Goal: Transaction & Acquisition: Obtain resource

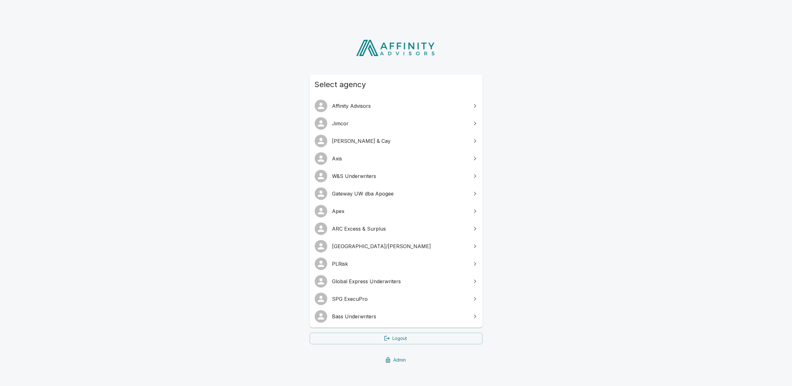
click at [358, 246] on span "[GEOGRAPHIC_DATA]/[PERSON_NAME]" at bounding box center [399, 246] width 135 height 8
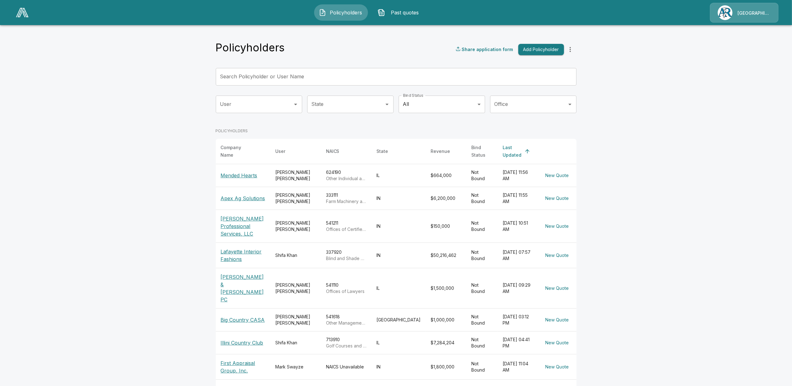
click at [409, 15] on span "Past quotes" at bounding box center [405, 13] width 34 height 8
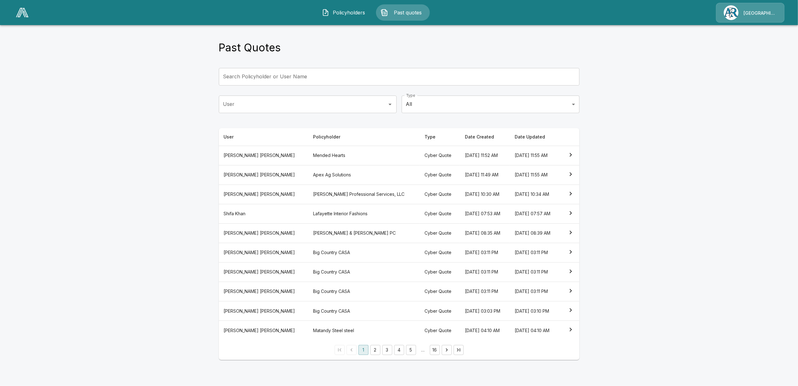
click at [719, 99] on main "Past Quotes Search Policyholder or User Name Search Policyholder or User Name U…" at bounding box center [399, 183] width 798 height 367
click at [247, 153] on th "Sonyia Townsend" at bounding box center [264, 155] width 90 height 19
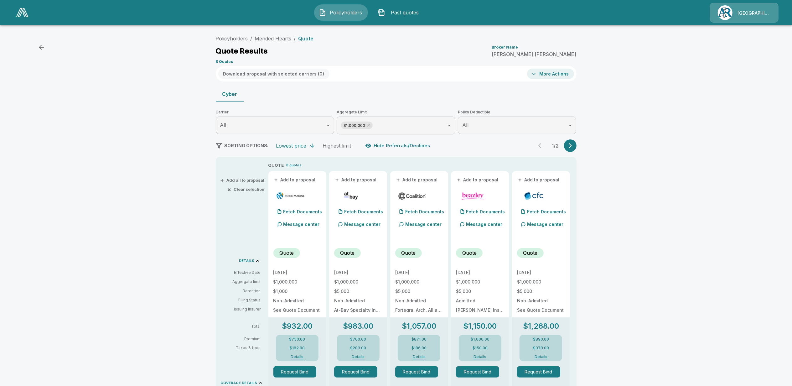
click at [275, 38] on link "Mended Hearts" at bounding box center [273, 38] width 37 height 6
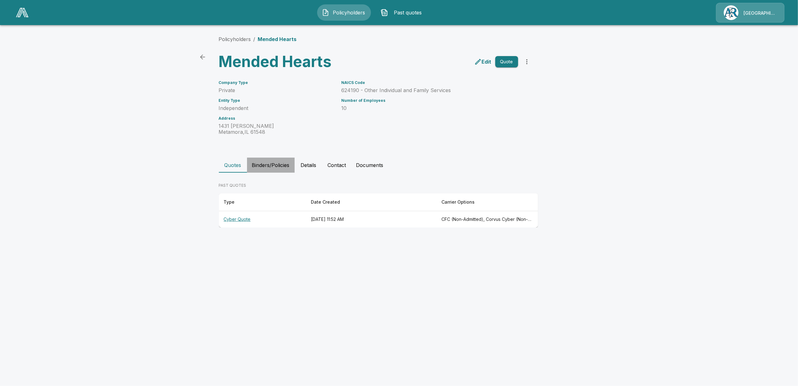
click at [275, 167] on button "Binders/Policies" at bounding box center [271, 164] width 48 height 15
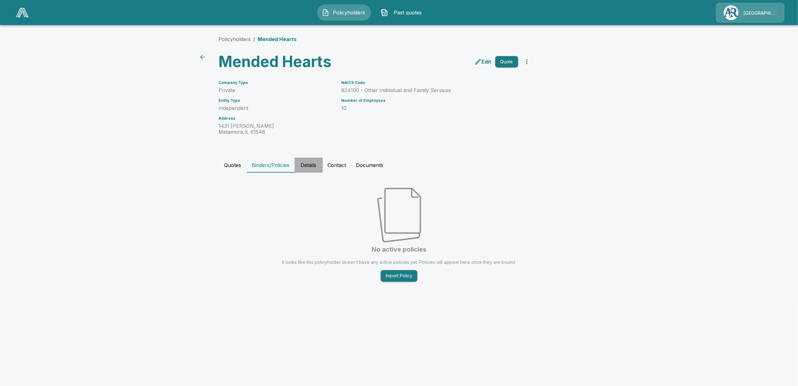
click at [310, 163] on button "Details" at bounding box center [309, 164] width 28 height 15
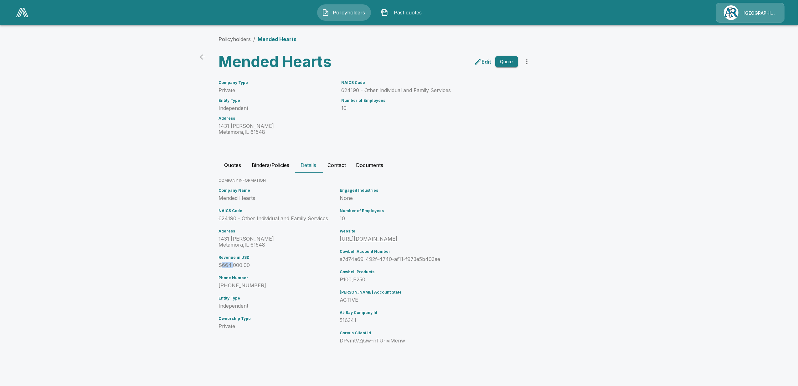
drag, startPoint x: 222, startPoint y: 266, endPoint x: 232, endPoint y: 267, distance: 10.3
click at [232, 267] on p "$664,000.00" at bounding box center [278, 265] width 119 height 6
drag, startPoint x: 232, startPoint y: 267, endPoint x: 188, endPoint y: 273, distance: 44.9
click at [187, 273] on main "Policyholders / Mended Hearts Mended Hearts Edit Quote Company Type Private Ent…" at bounding box center [399, 181] width 798 height 363
drag, startPoint x: 243, startPoint y: 217, endPoint x: 320, endPoint y: 218, distance: 76.7
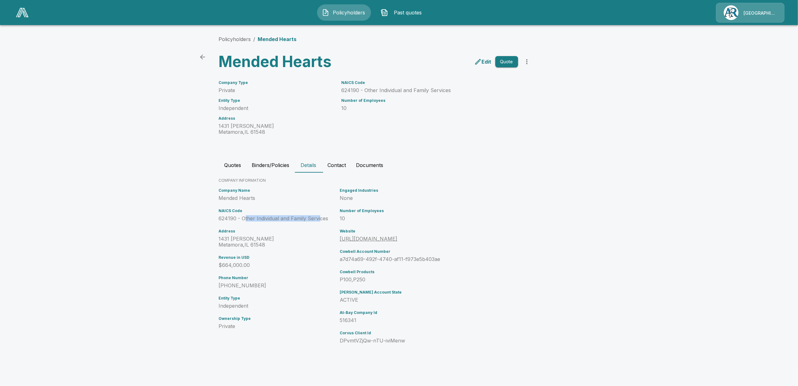
click at [320, 218] on p "624190 - Other Individual and Family Services" at bounding box center [278, 218] width 119 height 6
click at [189, 226] on main "Policyholders / Mended Hearts Mended Hearts Edit Quote Company Type Private Ent…" at bounding box center [399, 181] width 798 height 363
click at [340, 167] on button "Contact" at bounding box center [337, 164] width 28 height 15
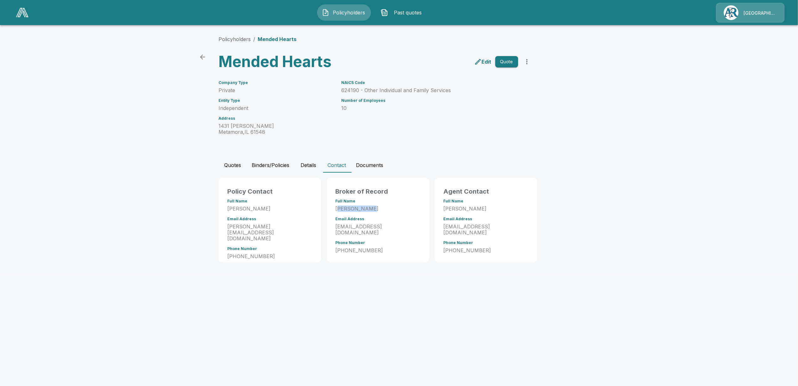
drag, startPoint x: 338, startPoint y: 208, endPoint x: 369, endPoint y: 208, distance: 30.4
click at [369, 208] on p "Sonyia Townsend" at bounding box center [378, 209] width 85 height 6
drag, startPoint x: 369, startPoint y: 208, endPoint x: 402, endPoint y: 227, distance: 38.1
click at [402, 227] on p "stownsend@arlingtonroe.com" at bounding box center [378, 230] width 85 height 12
click at [465, 226] on p "stownsend@arlingtonroe.com" at bounding box center [486, 230] width 85 height 12
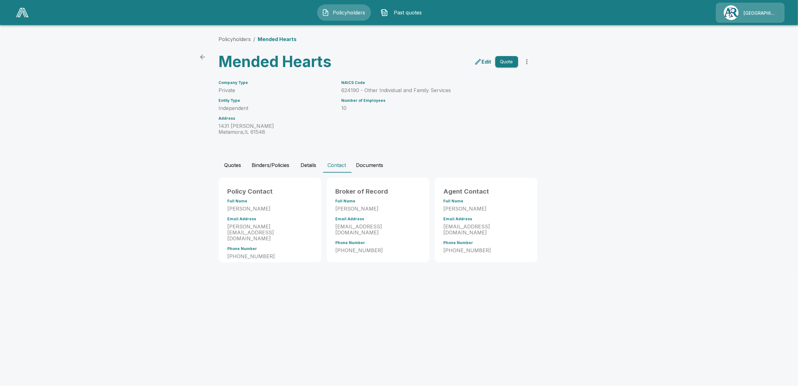
click at [229, 166] on button "Quotes" at bounding box center [233, 164] width 28 height 15
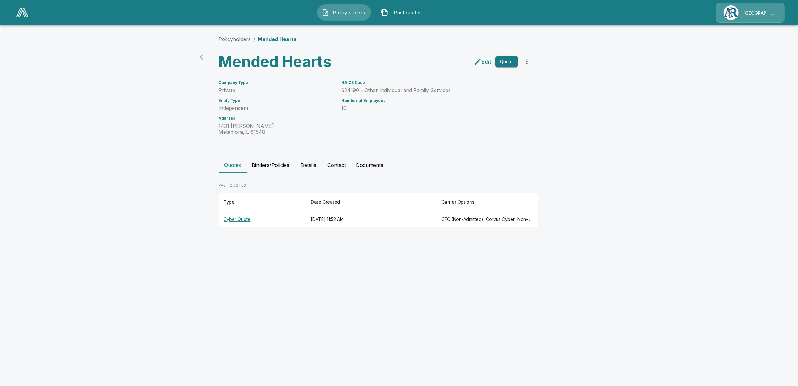
click at [241, 218] on th "Cyber Quote" at bounding box center [262, 219] width 87 height 17
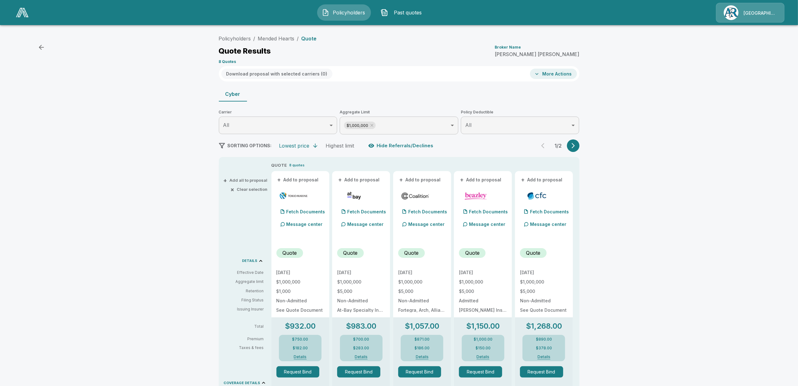
click at [406, 125] on body "Policyholders Past quotes Arlington/Roe Policyholders / Mended Hearts / Quote Q…" at bounding box center [399, 310] width 798 height 621
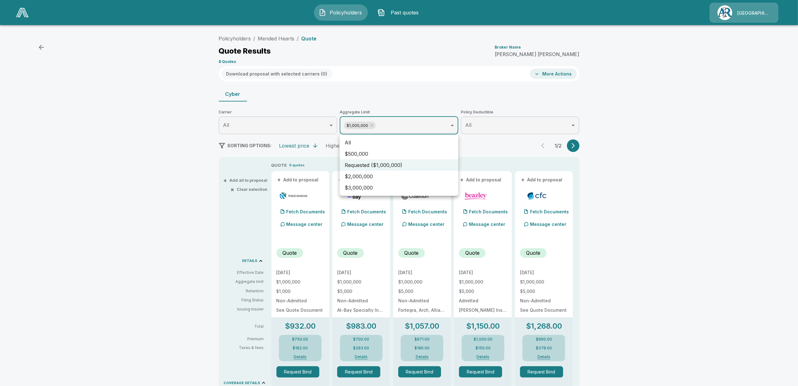
click at [406, 125] on div at bounding box center [399, 193] width 798 height 386
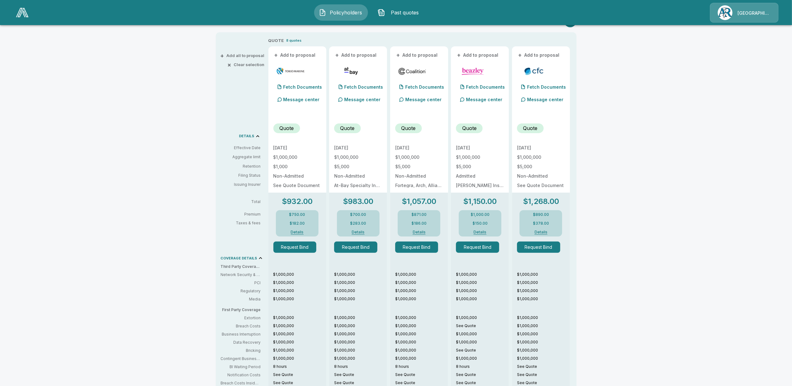
scroll to position [125, 0]
click at [301, 233] on button "Details" at bounding box center [297, 231] width 25 height 4
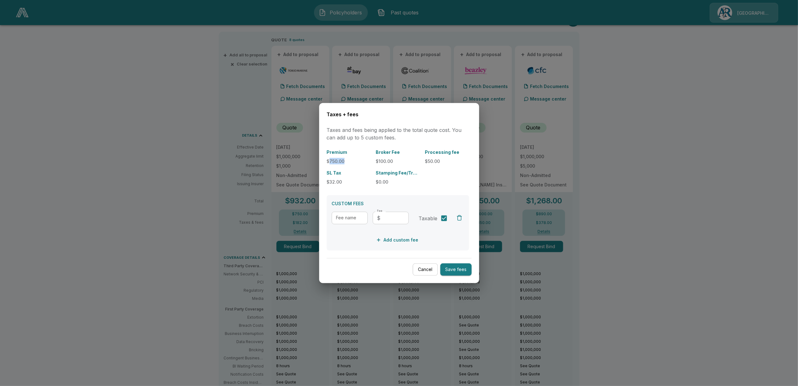
drag, startPoint x: 331, startPoint y: 160, endPoint x: 342, endPoint y: 159, distance: 11.6
click at [342, 159] on p "$750.00" at bounding box center [348, 160] width 44 height 7
drag, startPoint x: 342, startPoint y: 159, endPoint x: 378, endPoint y: 160, distance: 35.1
click at [379, 160] on p "$100.00" at bounding box center [398, 160] width 44 height 7
drag, startPoint x: 378, startPoint y: 160, endPoint x: 397, endPoint y: 158, distance: 19.9
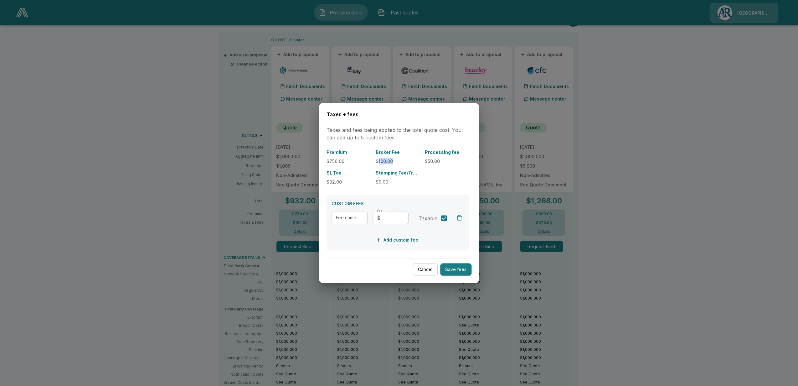
click at [397, 158] on p "$100.00" at bounding box center [398, 160] width 44 height 7
drag, startPoint x: 397, startPoint y: 158, endPoint x: 430, endPoint y: 157, distance: 32.6
click at [430, 157] on p "$50.00" at bounding box center [447, 160] width 44 height 7
drag, startPoint x: 426, startPoint y: 160, endPoint x: 448, endPoint y: 159, distance: 22.3
click at [448, 159] on p "$50.00" at bounding box center [447, 160] width 44 height 7
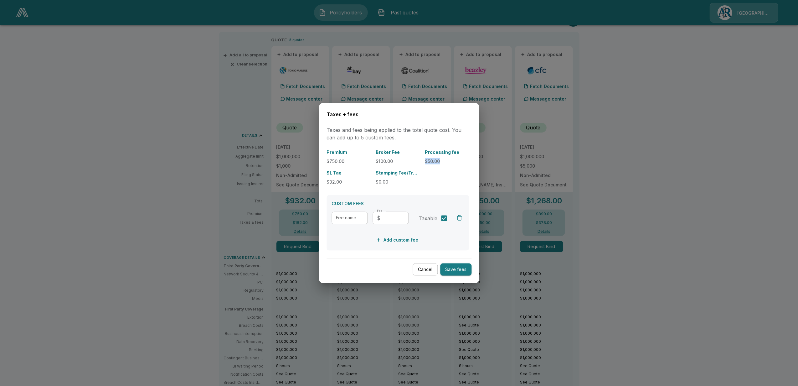
drag, startPoint x: 448, startPoint y: 159, endPoint x: 433, endPoint y: 161, distance: 15.7
click at [433, 161] on p "$50.00" at bounding box center [447, 160] width 44 height 7
drag, startPoint x: 327, startPoint y: 180, endPoint x: 343, endPoint y: 179, distance: 16.0
click at [343, 179] on p "$32.00" at bounding box center [348, 181] width 44 height 7
drag, startPoint x: 343, startPoint y: 179, endPoint x: 388, endPoint y: 177, distance: 45.4
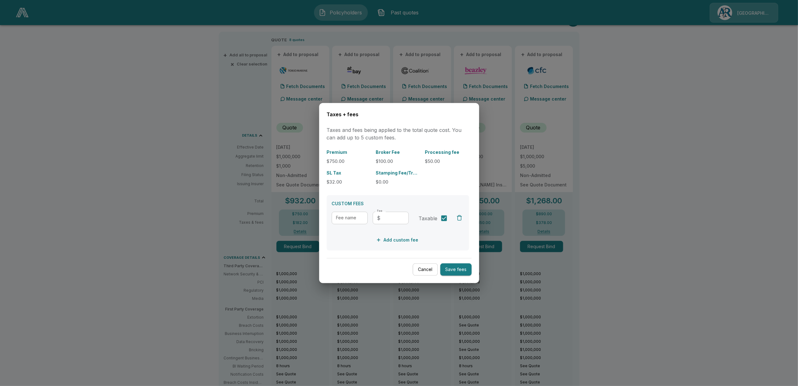
click at [389, 177] on div "Stamping Fee/Transaction/Regulatory Fee $0.00" at bounding box center [398, 177] width 44 height 16
click at [667, 249] on div at bounding box center [399, 193] width 798 height 386
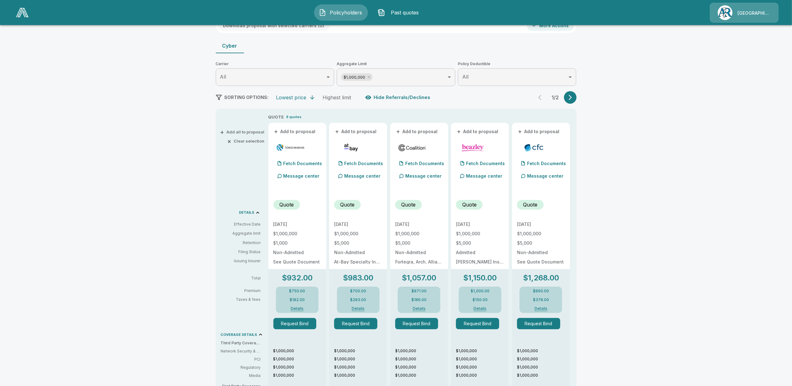
scroll to position [42, 0]
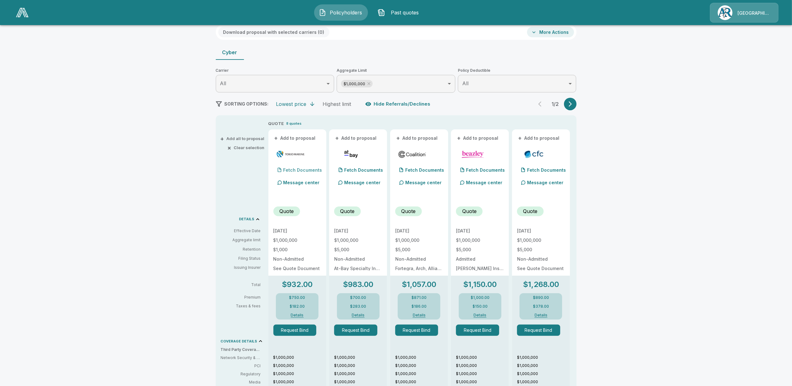
click at [307, 171] on p "Fetch Documents" at bounding box center [302, 170] width 39 height 4
click at [364, 165] on div "Fetch Documents" at bounding box center [358, 170] width 49 height 13
click at [362, 168] on p "(4) Documents" at bounding box center [360, 170] width 33 height 4
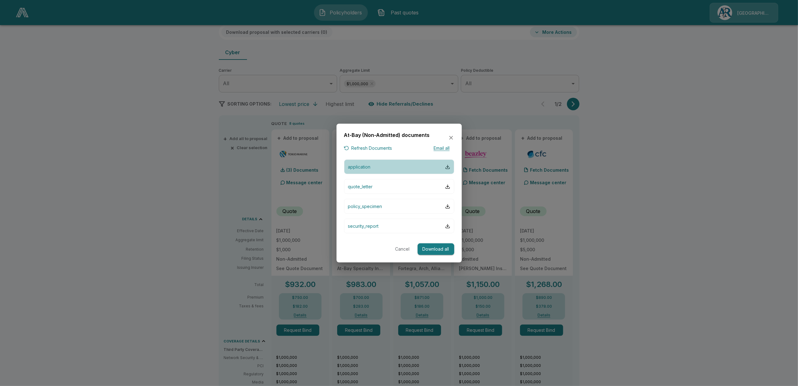
click at [372, 165] on button "application" at bounding box center [399, 166] width 110 height 15
click at [378, 184] on button "quote_letter" at bounding box center [399, 186] width 110 height 15
click at [159, 219] on div at bounding box center [399, 193] width 798 height 386
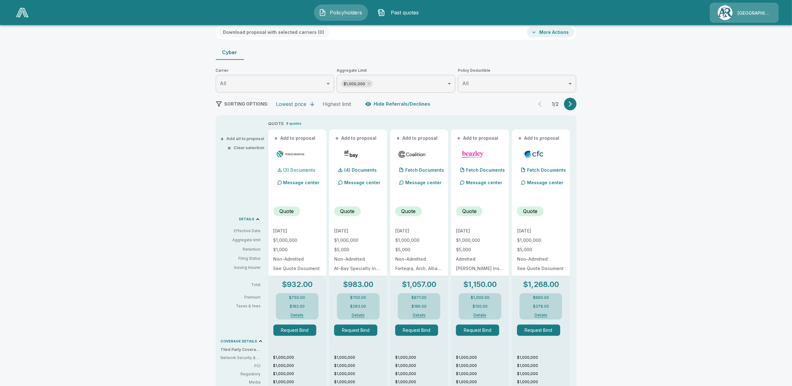
click at [299, 169] on p "(3) Documents" at bounding box center [299, 170] width 32 height 4
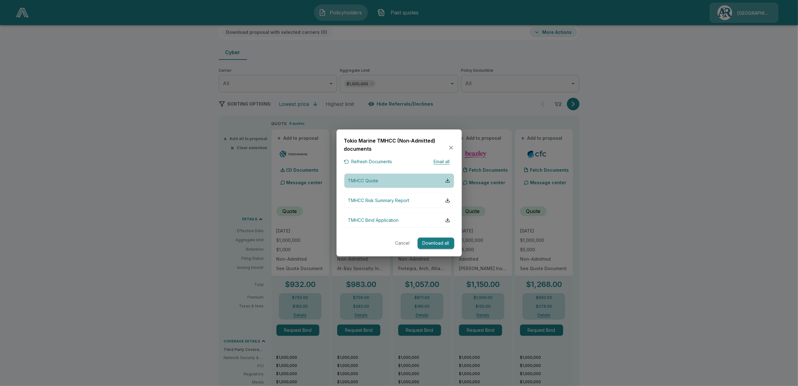
click at [397, 174] on button "TMHCC Quote" at bounding box center [399, 180] width 110 height 15
click at [635, 230] on div at bounding box center [399, 193] width 798 height 386
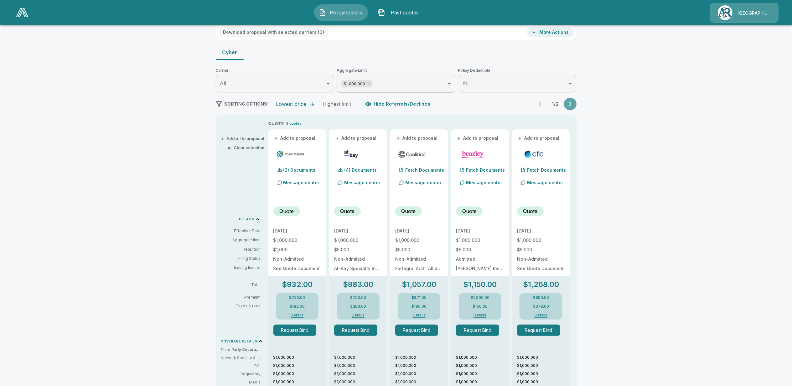
click at [573, 106] on icon "button" at bounding box center [570, 104] width 6 height 6
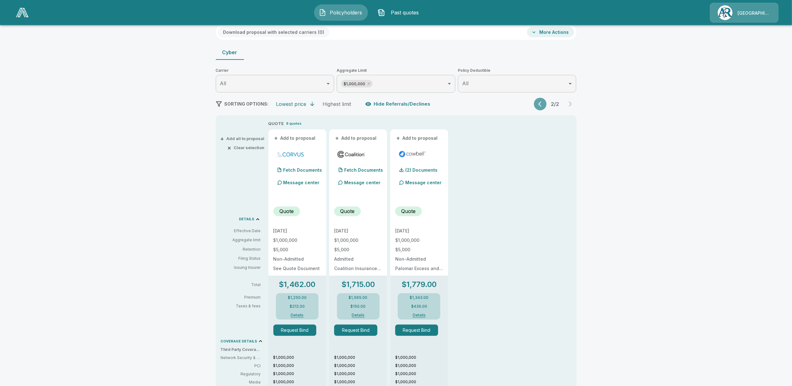
click at [540, 104] on button "button" at bounding box center [540, 104] width 13 height 13
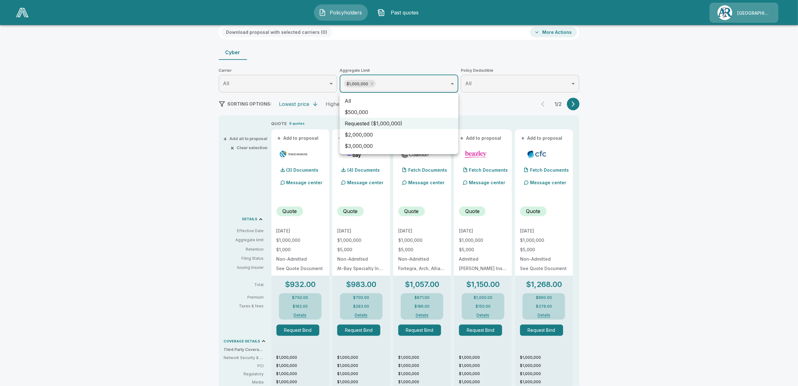
click at [434, 78] on body "Policyholders Past quotes Arlington/Roe Policyholders / Mended Hearts / Quote Q…" at bounding box center [399, 268] width 798 height 621
click at [364, 148] on li "$3,000,000" at bounding box center [399, 145] width 119 height 11
click at [394, 123] on li "Requested ($1,000,000)" at bounding box center [399, 123] width 119 height 11
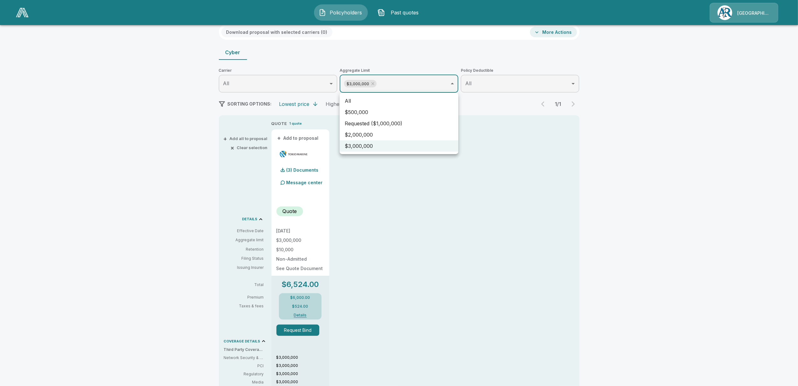
click at [185, 208] on div at bounding box center [399, 193] width 798 height 386
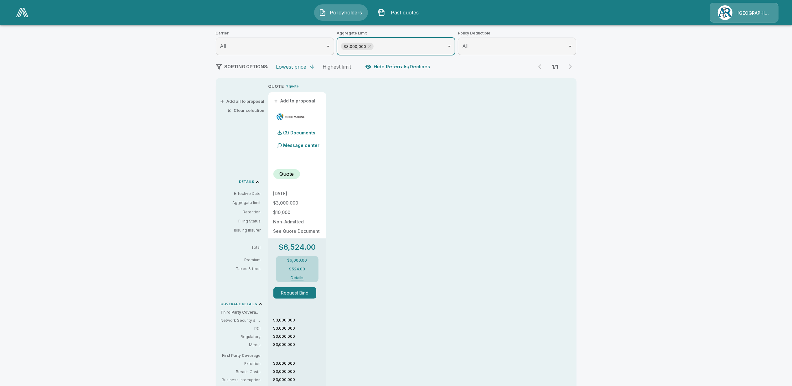
scroll to position [125, 0]
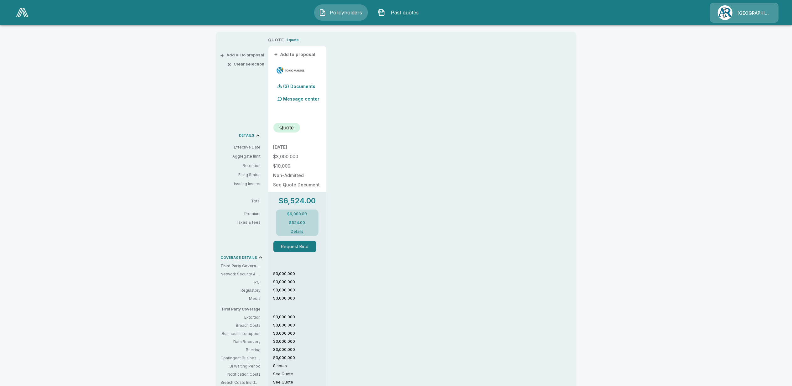
click at [300, 232] on button "Details" at bounding box center [297, 231] width 25 height 4
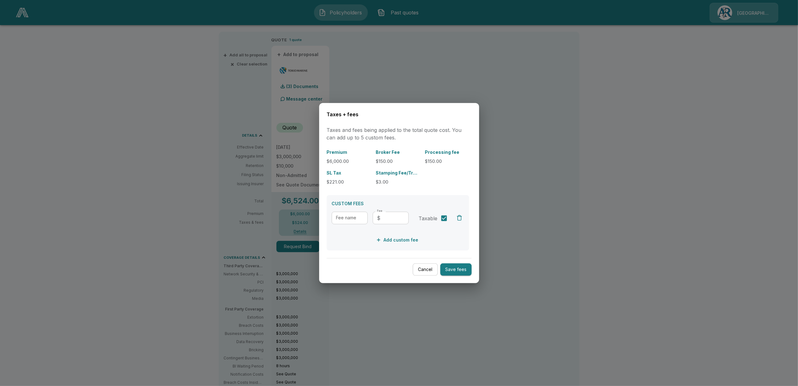
click at [620, 196] on div at bounding box center [399, 193] width 798 height 386
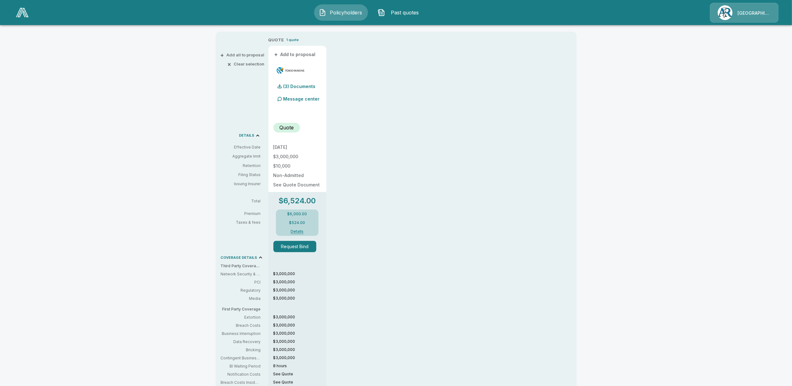
scroll to position [0, 0]
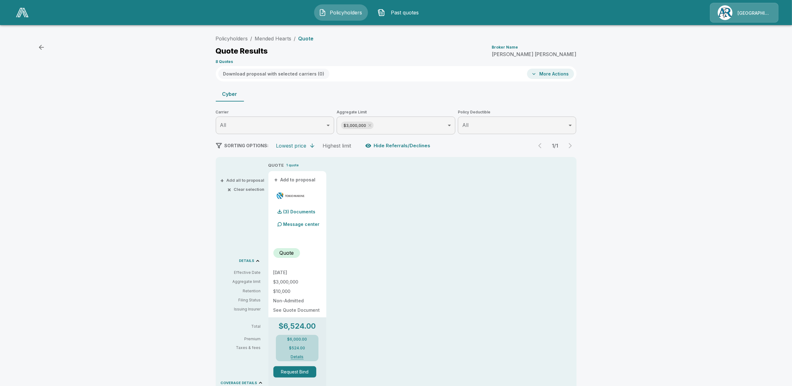
click at [409, 123] on body "Policyholders Past quotes Arlington/Roe Policyholders / Mended Hearts / Quote Q…" at bounding box center [396, 310] width 792 height 621
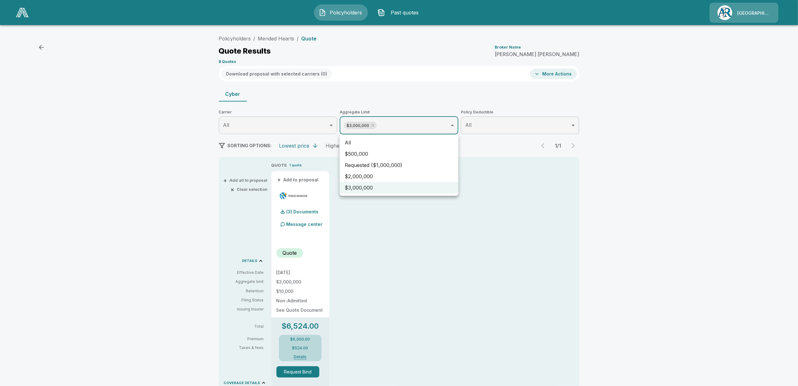
click at [375, 163] on li "Requested ($1,000,000)" at bounding box center [399, 164] width 119 height 11
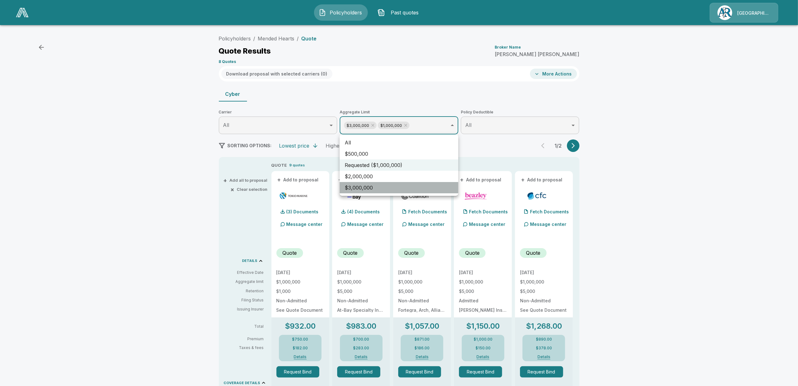
click at [368, 188] on li "$3,000,000" at bounding box center [399, 187] width 119 height 11
type input "*******"
click at [633, 237] on div at bounding box center [399, 193] width 798 height 386
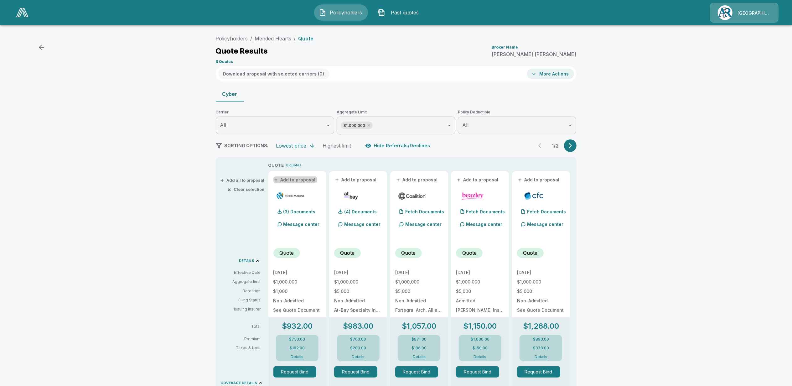
click at [300, 178] on button "+ Add to proposal" at bounding box center [295, 179] width 44 height 7
click at [361, 178] on button "+ Add to proposal" at bounding box center [356, 179] width 44 height 7
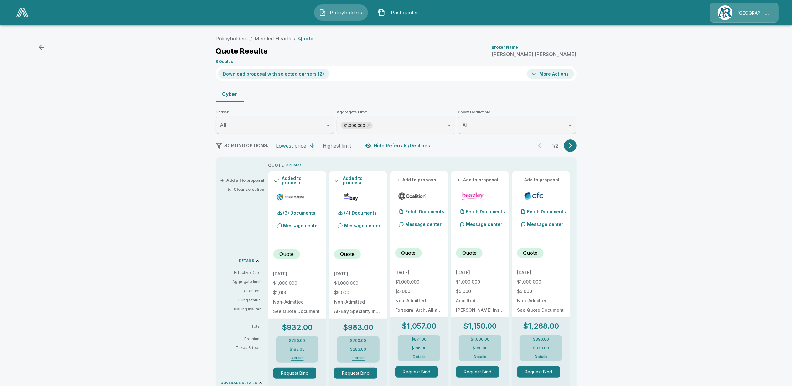
click at [260, 74] on button "Download proposal with selected carriers ( 2 )" at bounding box center [273, 74] width 111 height 10
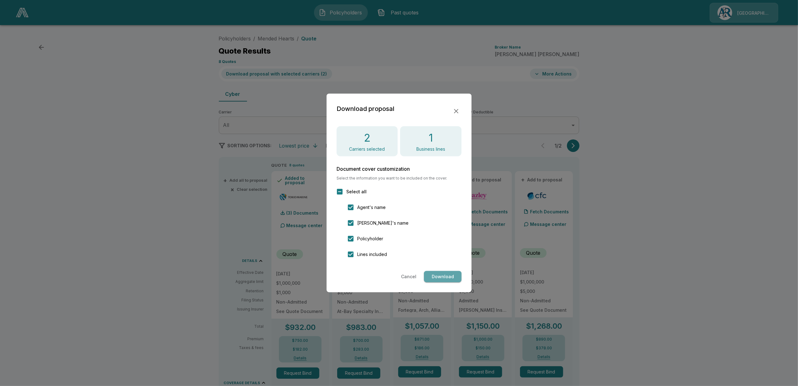
click at [447, 275] on button "Download" at bounding box center [443, 277] width 38 height 12
click at [121, 175] on div at bounding box center [399, 193] width 798 height 386
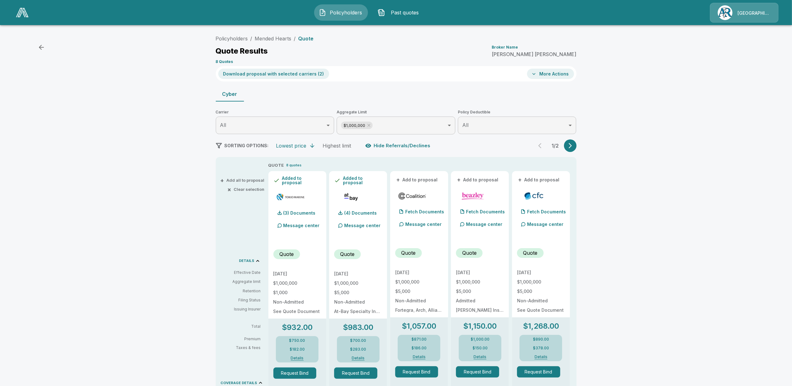
click at [20, 11] on img at bounding box center [22, 12] width 13 height 9
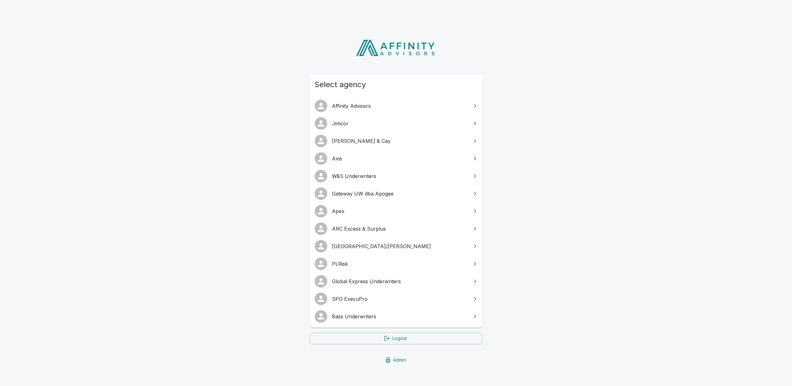
click at [357, 312] on span "Bass Underwriters" at bounding box center [399, 316] width 135 height 8
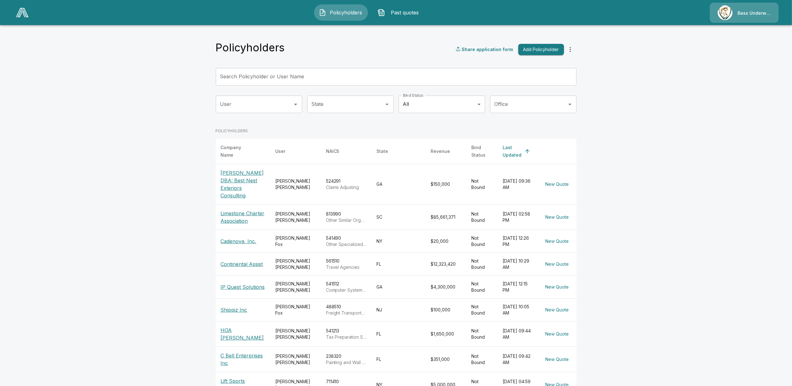
click at [20, 12] on img at bounding box center [22, 12] width 13 height 9
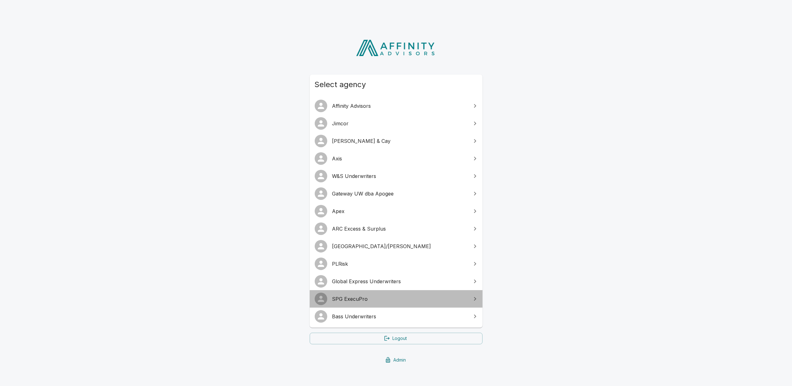
click at [362, 297] on span "SPG ExecuPro" at bounding box center [399, 299] width 135 height 8
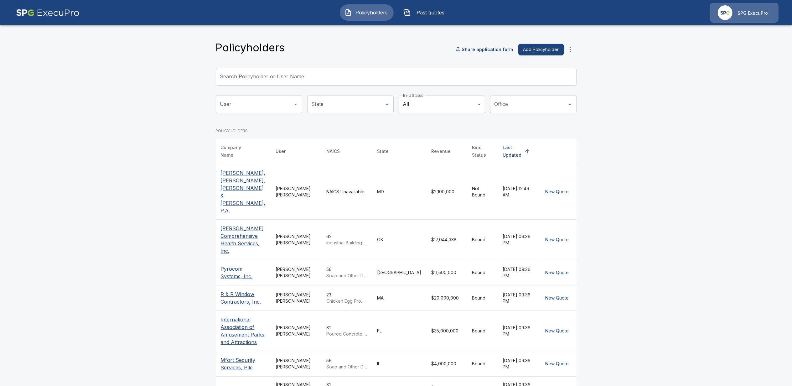
click at [29, 12] on img at bounding box center [48, 13] width 64 height 20
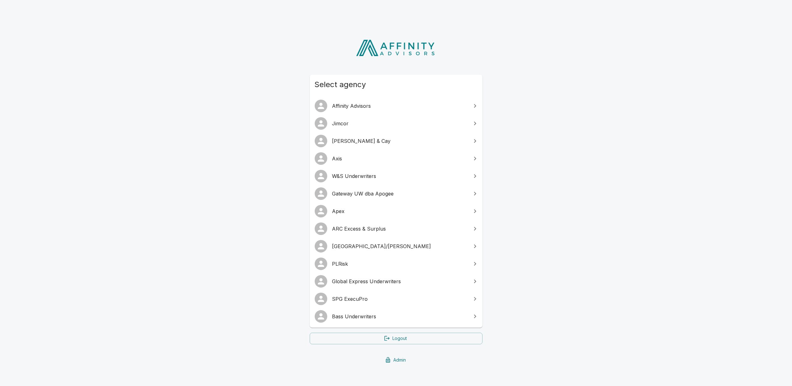
click at [349, 260] on span "PLRisk" at bounding box center [399, 264] width 135 height 8
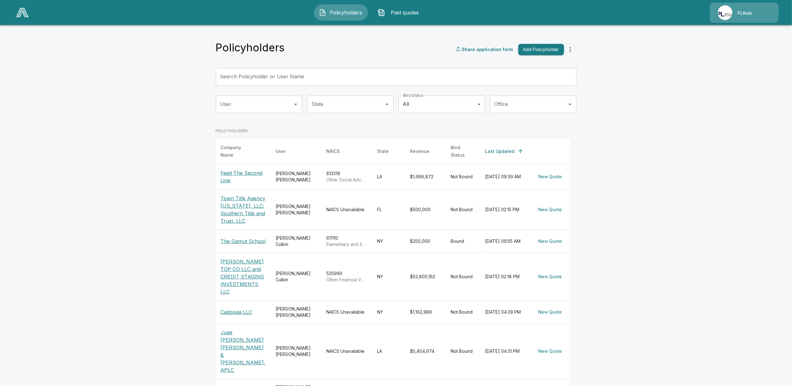
click at [21, 13] on img at bounding box center [22, 12] width 13 height 9
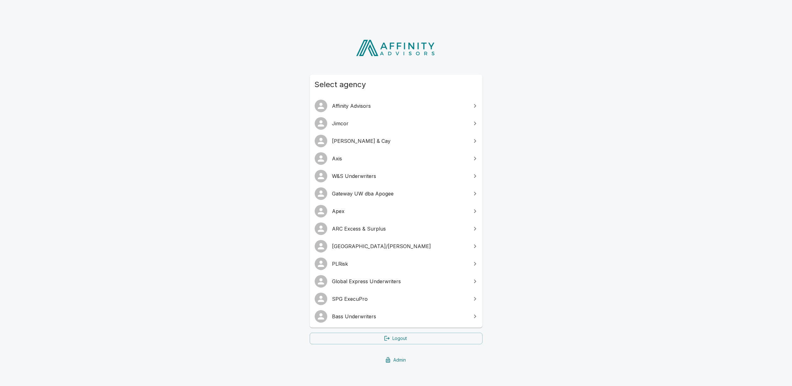
click at [348, 249] on span "[GEOGRAPHIC_DATA]/[PERSON_NAME]" at bounding box center [399, 246] width 135 height 8
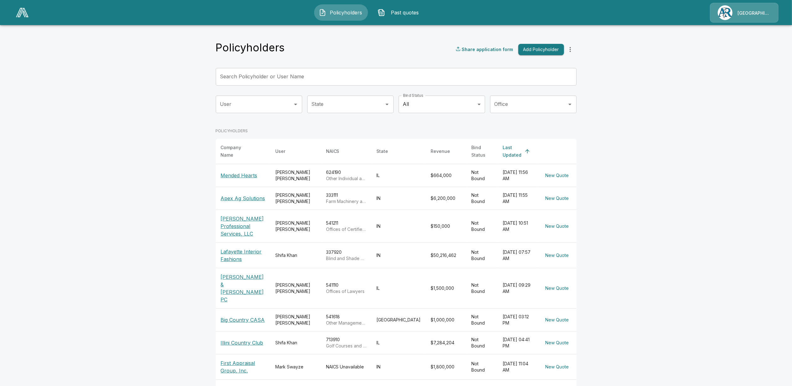
click at [19, 13] on img at bounding box center [22, 12] width 13 height 9
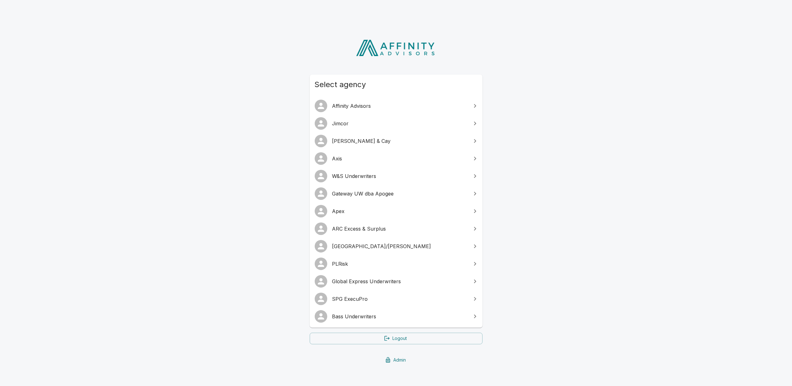
click at [354, 297] on span "SPG ExecuPro" at bounding box center [399, 299] width 135 height 8
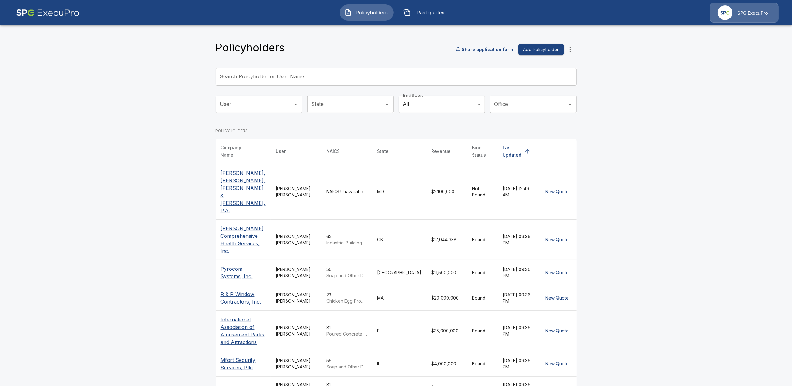
click at [426, 13] on span "Past quotes" at bounding box center [430, 13] width 34 height 8
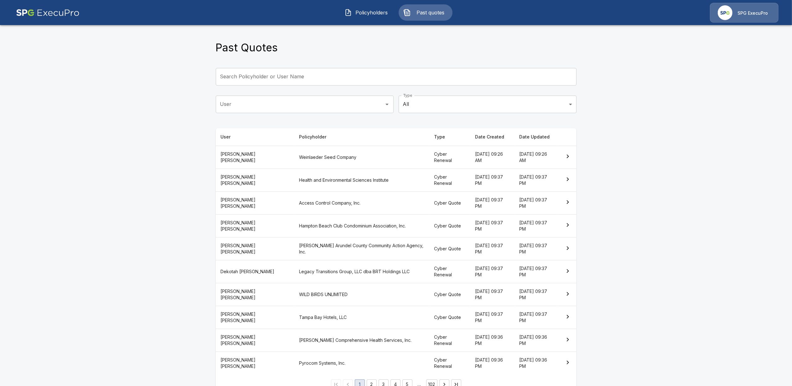
click at [249, 206] on th "Tricia Dietz" at bounding box center [255, 202] width 79 height 23
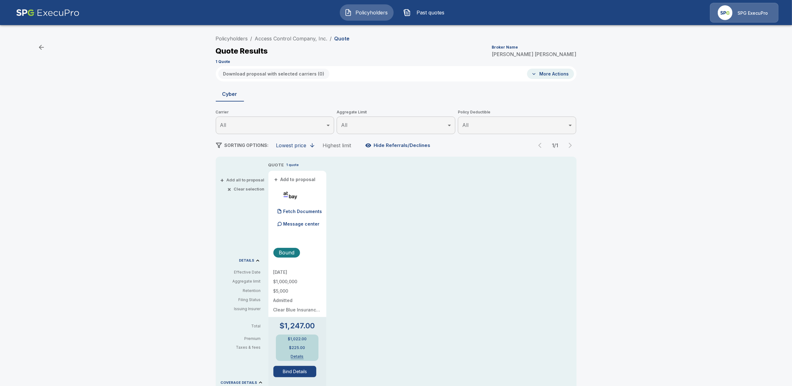
click at [300, 180] on button "+ Add to proposal" at bounding box center [295, 179] width 44 height 7
click at [276, 74] on button "Download proposal with selected carriers ( 1 )" at bounding box center [273, 74] width 110 height 10
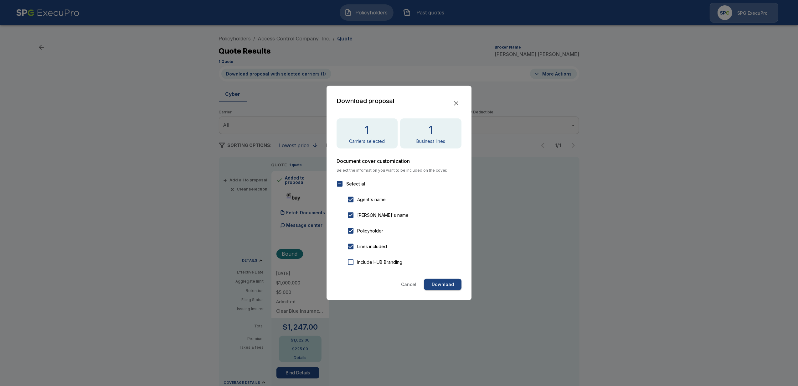
click at [442, 281] on button "Download" at bounding box center [443, 285] width 38 height 12
click at [127, 152] on div at bounding box center [399, 193] width 798 height 386
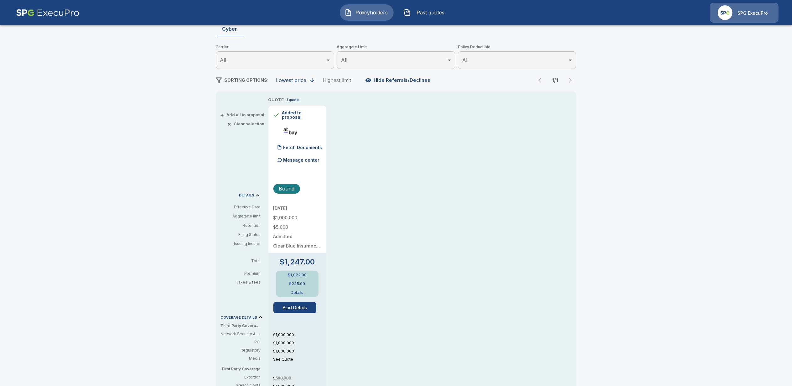
scroll to position [42, 0]
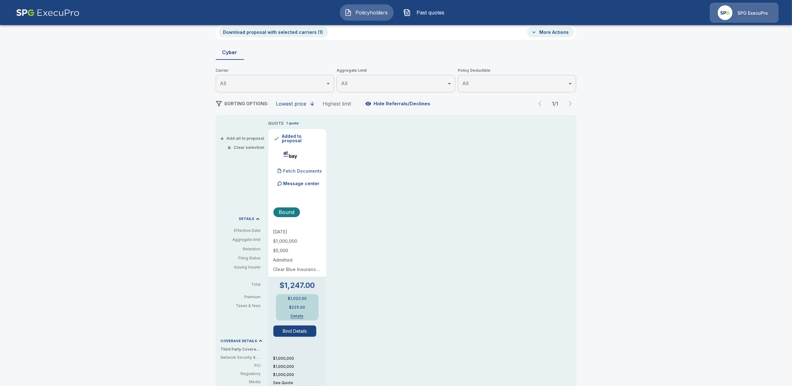
click at [303, 170] on p "Fetch Documents" at bounding box center [302, 171] width 39 height 4
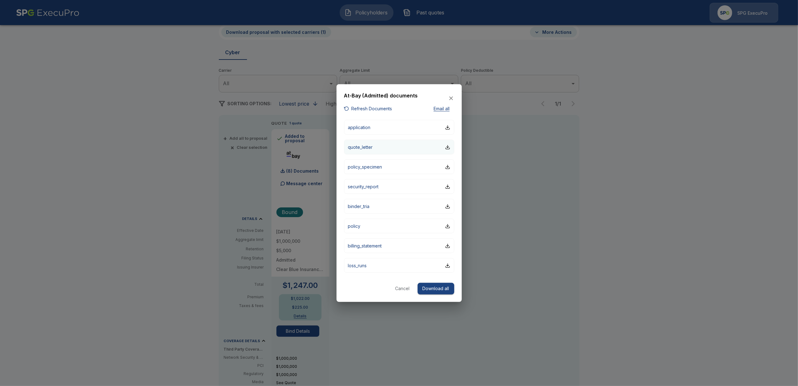
click at [363, 146] on p "quote_letter" at bounding box center [360, 147] width 25 height 7
click at [676, 198] on div at bounding box center [399, 193] width 798 height 386
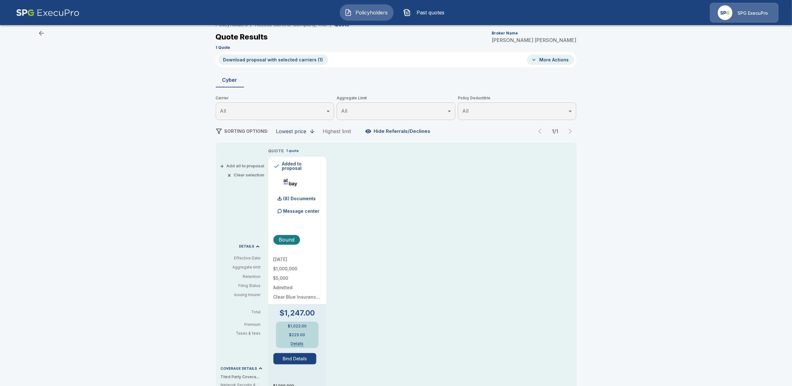
scroll to position [0, 0]
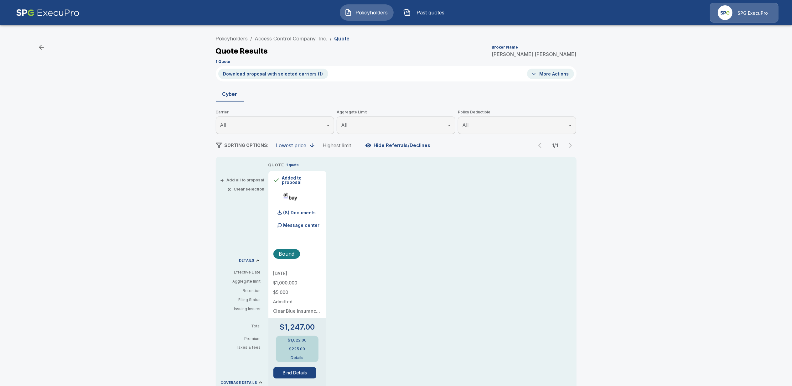
click at [750, 14] on p "SPG ExecuPro" at bounding box center [752, 13] width 30 height 6
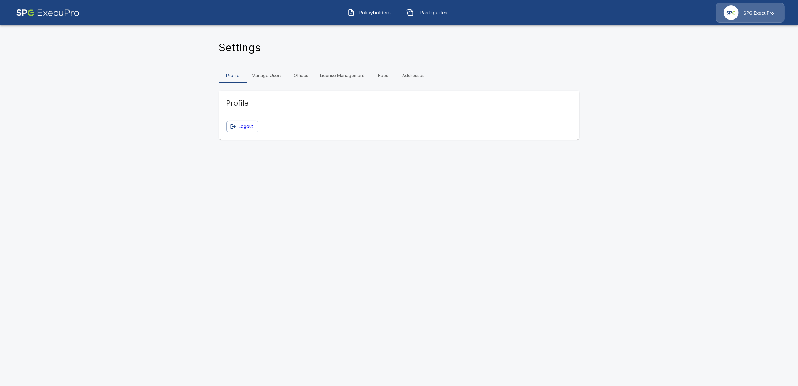
click at [260, 75] on link "Manage Users" at bounding box center [267, 75] width 40 height 15
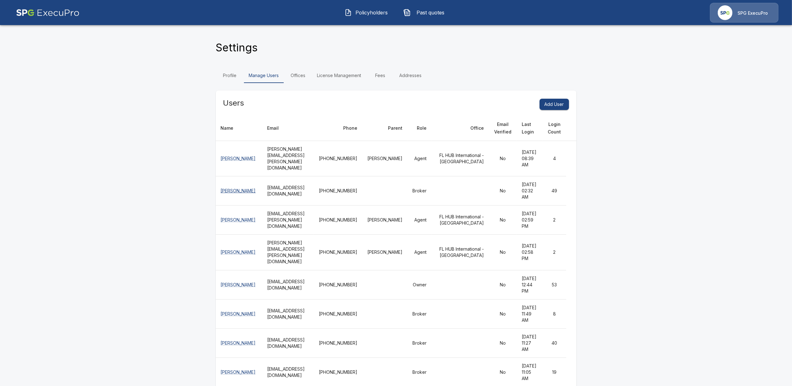
scroll to position [42, 0]
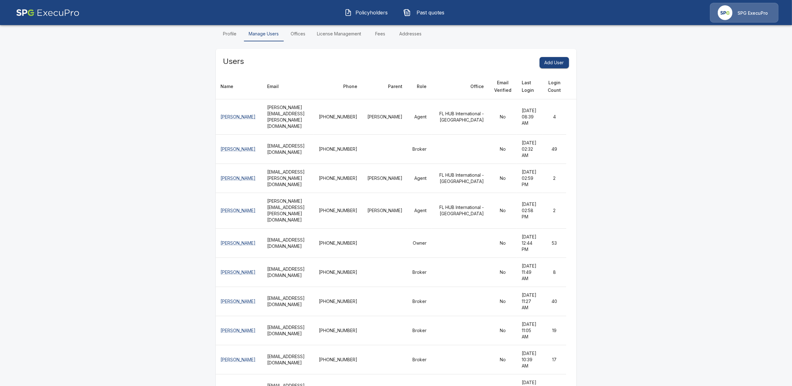
click at [431, 121] on td "Agent" at bounding box center [419, 116] width 24 height 35
click at [431, 164] on td "Broker" at bounding box center [419, 149] width 24 height 29
drag, startPoint x: 297, startPoint y: 171, endPoint x: 348, endPoint y: 171, distance: 51.3
click at [314, 164] on th "RPRO.Lexie.Xie@specialtyprogramgroup.com" at bounding box center [288, 149] width 52 height 29
drag, startPoint x: 348, startPoint y: 171, endPoint x: 252, endPoint y: 140, distance: 101.4
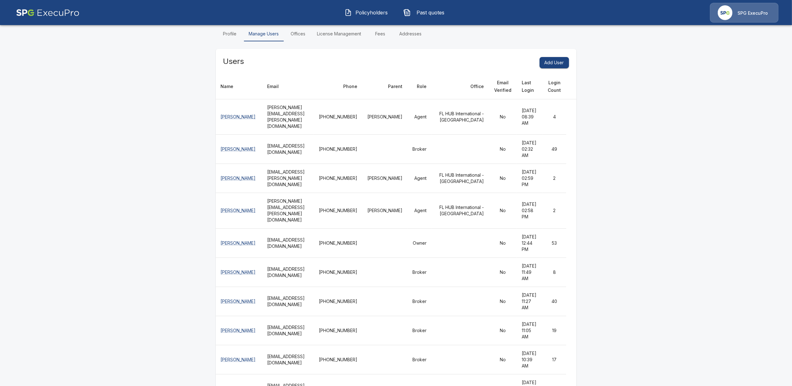
click at [314, 164] on th "RPRO.Lexie.Xie@specialtyprogramgroup.com" at bounding box center [288, 149] width 52 height 29
drag, startPoint x: 296, startPoint y: 219, endPoint x: 314, endPoint y: 217, distance: 17.7
click at [314, 193] on th "destiny.radford@hubinternational.com" at bounding box center [288, 178] width 52 height 29
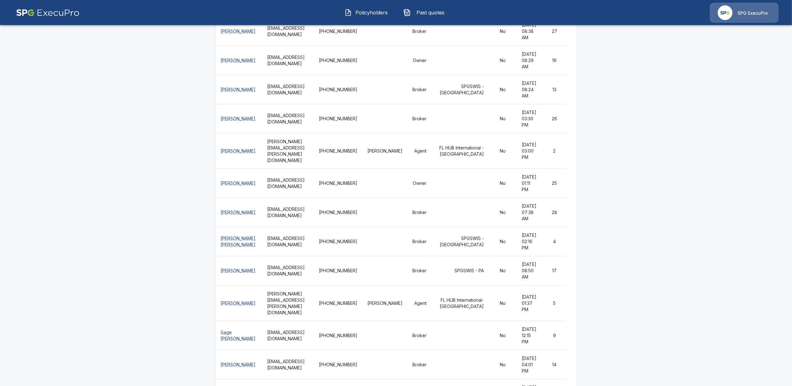
scroll to position [417, 0]
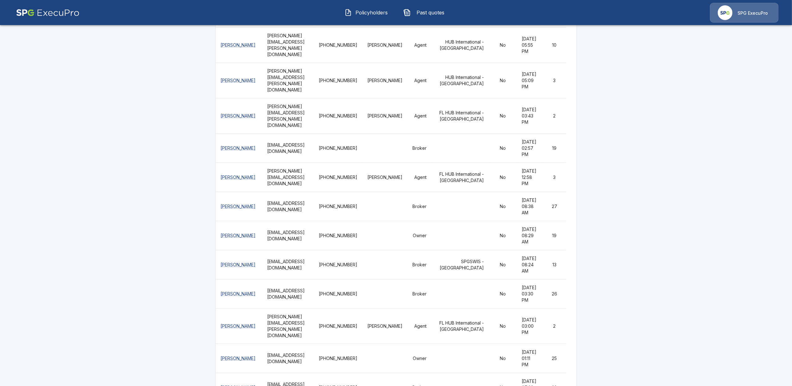
click at [41, 14] on img at bounding box center [48, 13] width 64 height 20
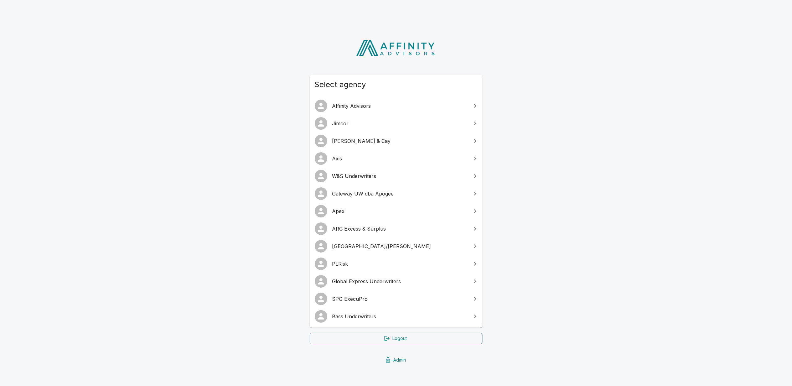
click at [133, 178] on div "Select agency Affinity Advisors Jimcor Palmer & Cay Axis W&S Underwriters Gatew…" at bounding box center [396, 199] width 792 height 348
click at [371, 319] on span "Bass Underwriters" at bounding box center [399, 316] width 135 height 8
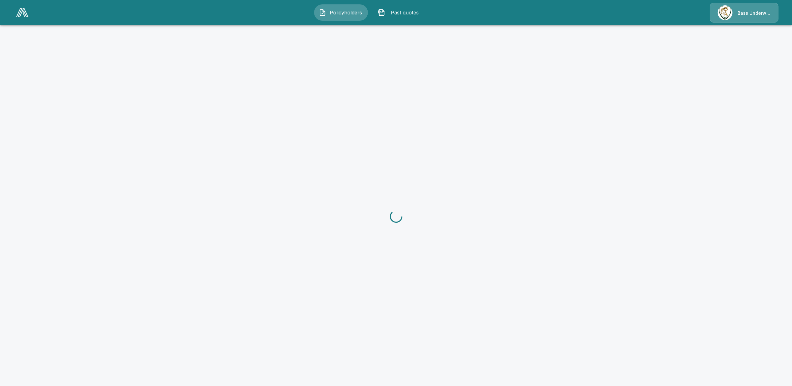
click at [746, 14] on p "Bass Underwriters" at bounding box center [753, 13] width 33 height 6
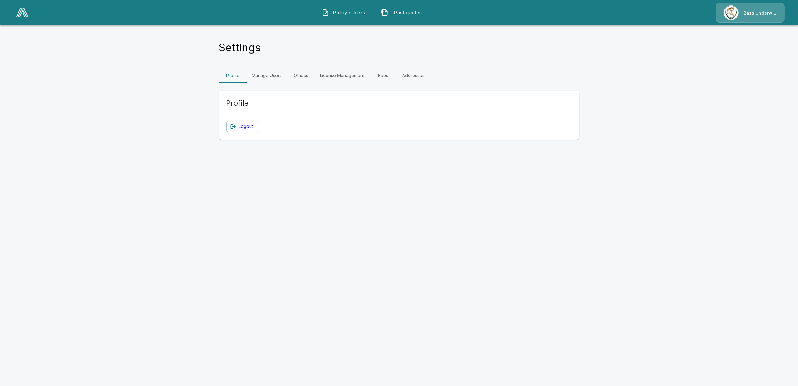
click at [275, 76] on link "Manage Users" at bounding box center [267, 75] width 40 height 15
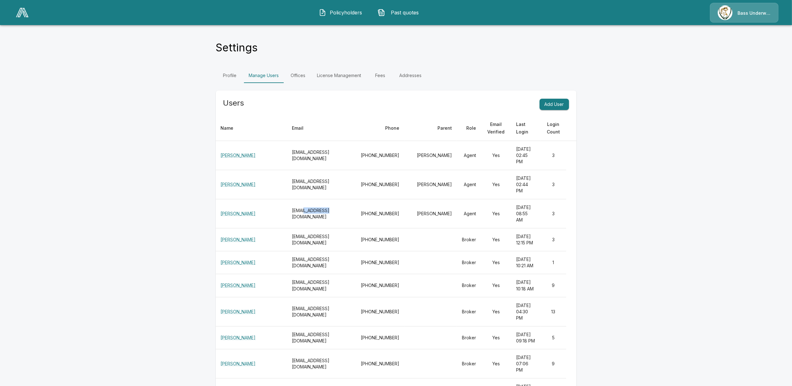
drag, startPoint x: 299, startPoint y: 229, endPoint x: 321, endPoint y: 229, distance: 22.6
click at [321, 228] on th "[EMAIL_ADDRESS][DOMAIN_NAME]" at bounding box center [321, 213] width 69 height 29
drag, startPoint x: 321, startPoint y: 229, endPoint x: 307, endPoint y: 231, distance: 14.6
click at [307, 228] on th "[EMAIL_ADDRESS][DOMAIN_NAME]" at bounding box center [321, 213] width 69 height 29
click at [397, 10] on span "Past quotes" at bounding box center [405, 13] width 34 height 8
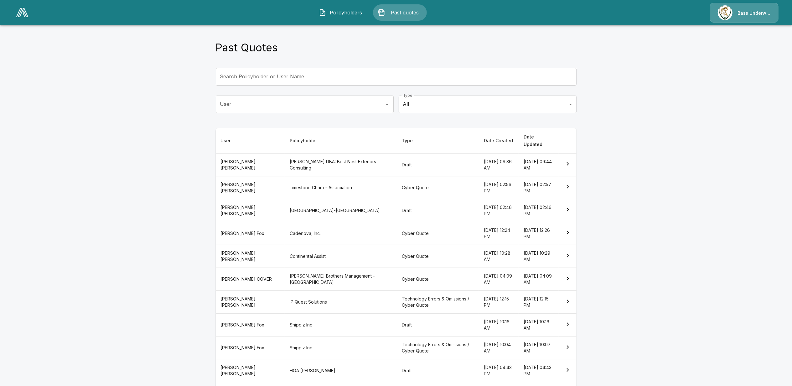
click at [341, 10] on span "Policyholders" at bounding box center [346, 13] width 34 height 8
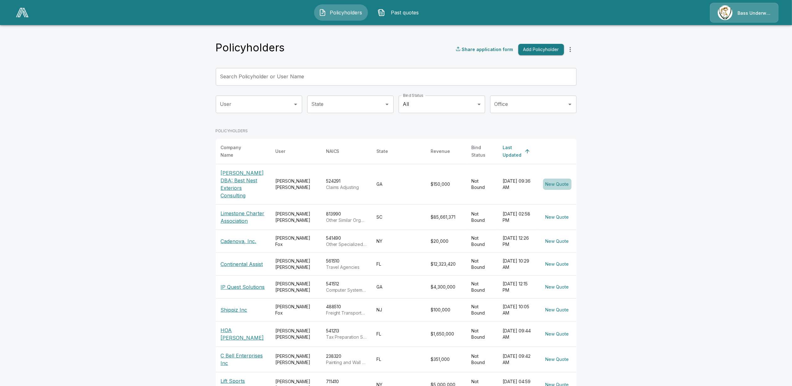
click at [559, 182] on button "New Quote" at bounding box center [557, 184] width 28 height 12
